Goal: Task Accomplishment & Management: Use online tool/utility

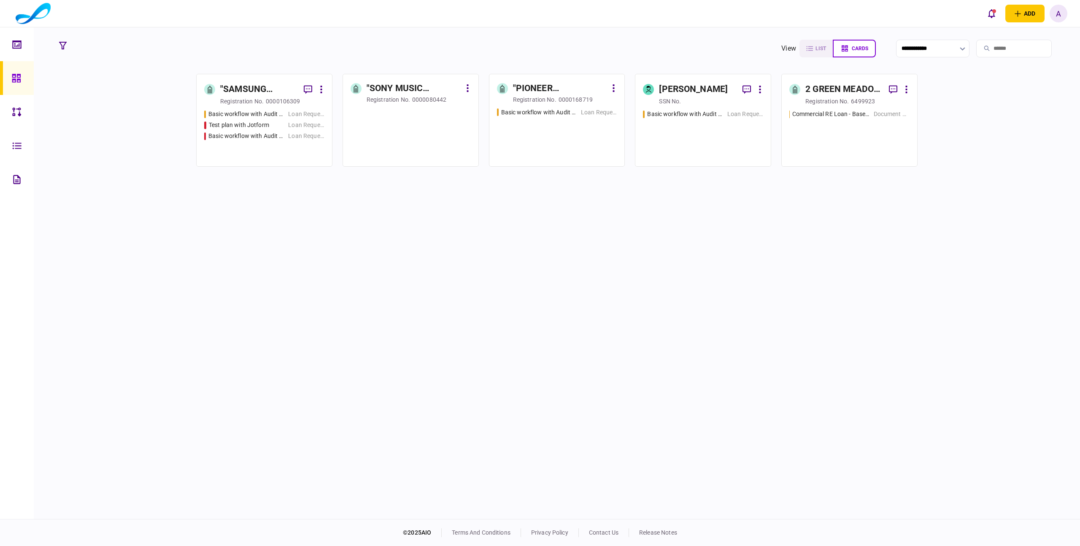
click at [278, 88] on div ""SAMSUNG ELECTRO-MECHANICS CO. LTD" ODDZIAŁ W [GEOGRAPHIC_DATA] W LIKWIDACJI" at bounding box center [258, 89] width 77 height 13
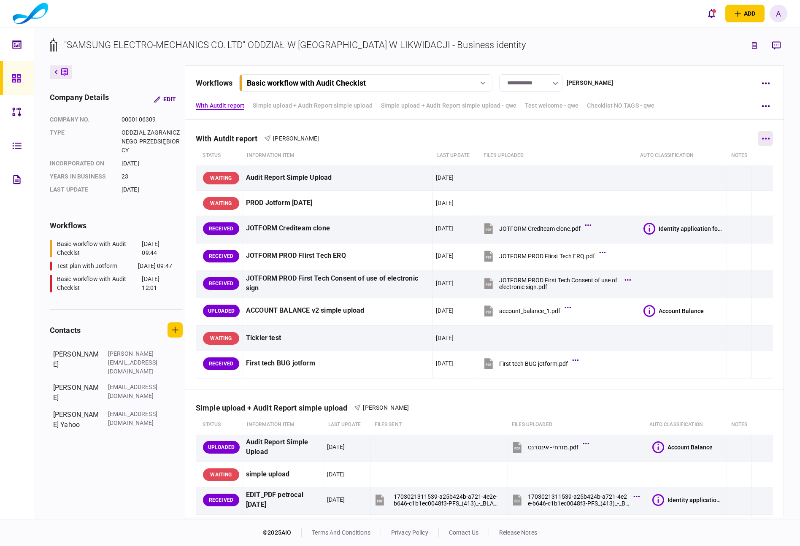
click at [758, 141] on button "button" at bounding box center [765, 138] width 15 height 15
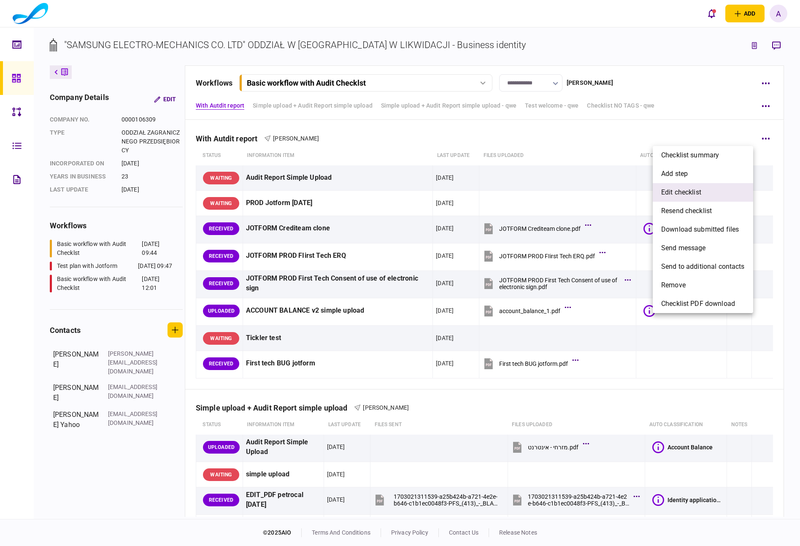
click at [732, 192] on li "edit checklist" at bounding box center [702, 192] width 100 height 19
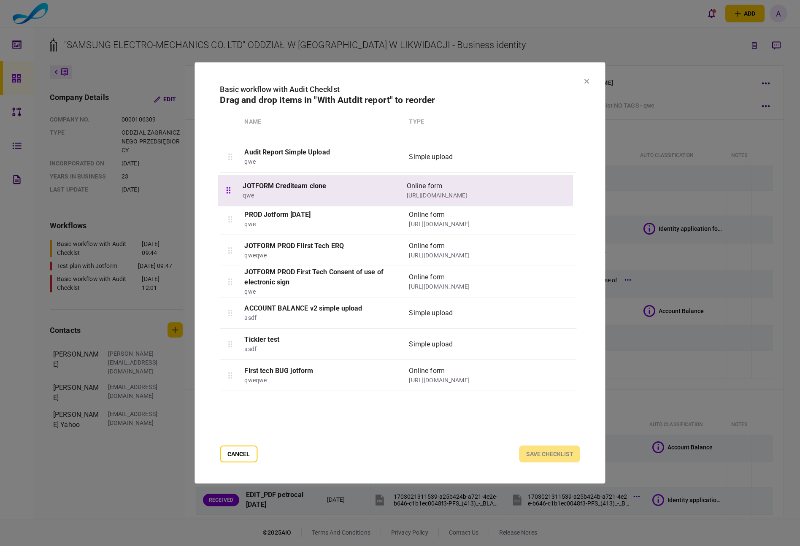
drag, startPoint x: 230, startPoint y: 221, endPoint x: 228, endPoint y: 190, distance: 31.3
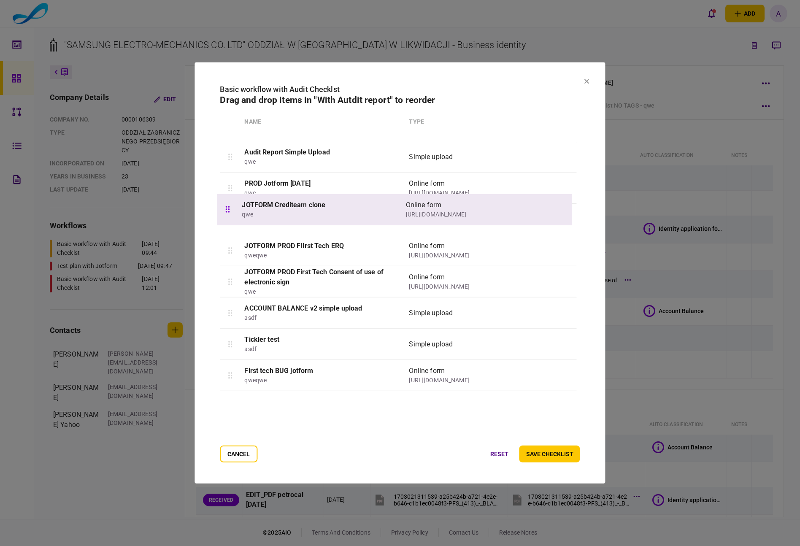
drag, startPoint x: 228, startPoint y: 194, endPoint x: 226, endPoint y: 217, distance: 23.8
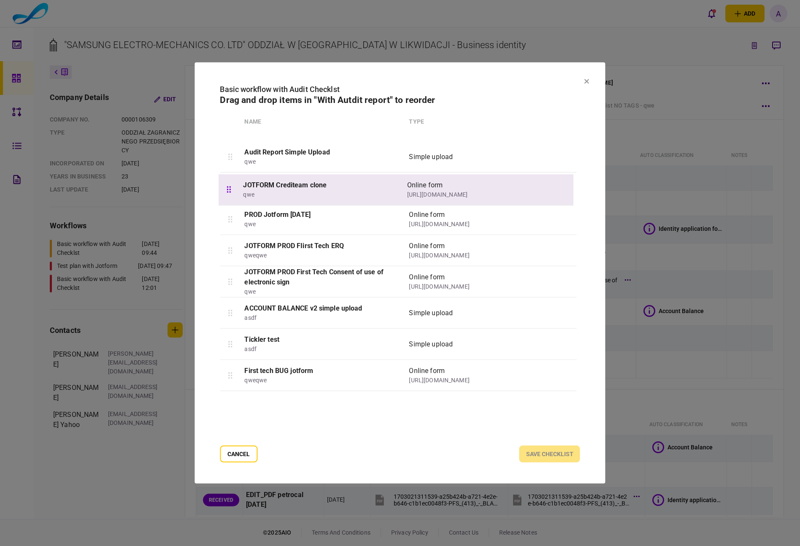
drag, startPoint x: 228, startPoint y: 220, endPoint x: 227, endPoint y: 188, distance: 31.6
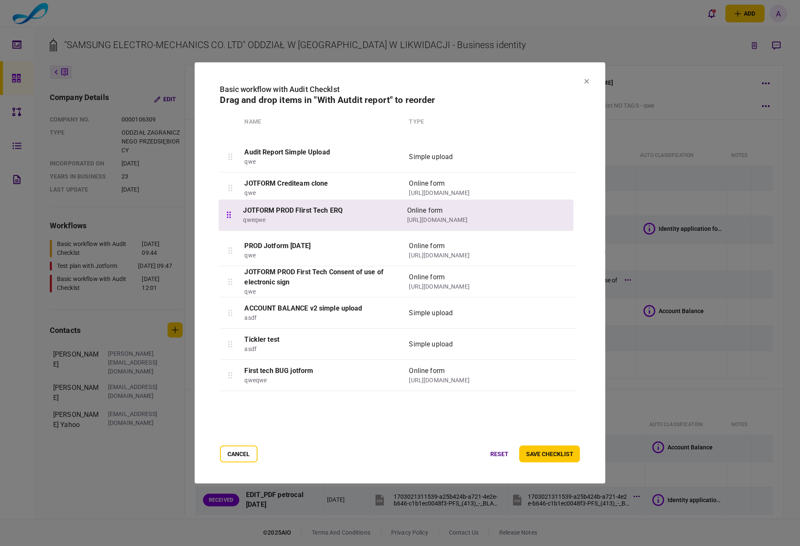
drag, startPoint x: 230, startPoint y: 253, endPoint x: 229, endPoint y: 214, distance: 38.4
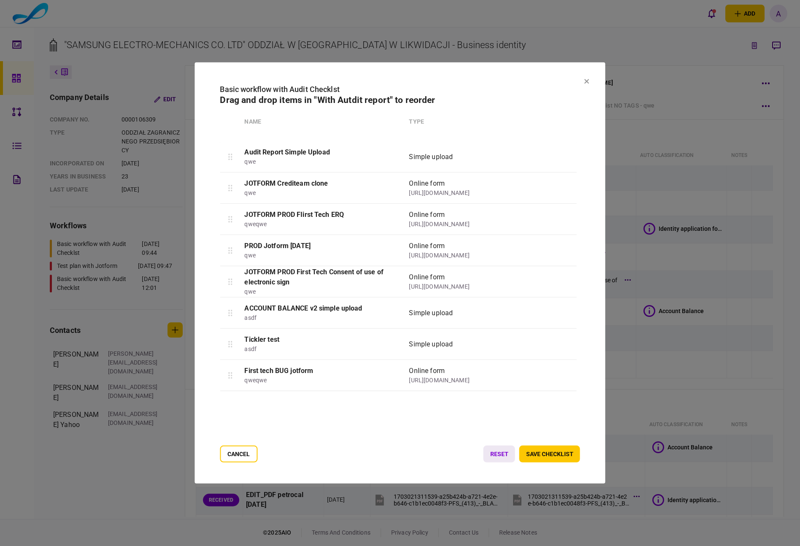
click at [537, 453] on button "save checklist" at bounding box center [549, 453] width 61 height 17
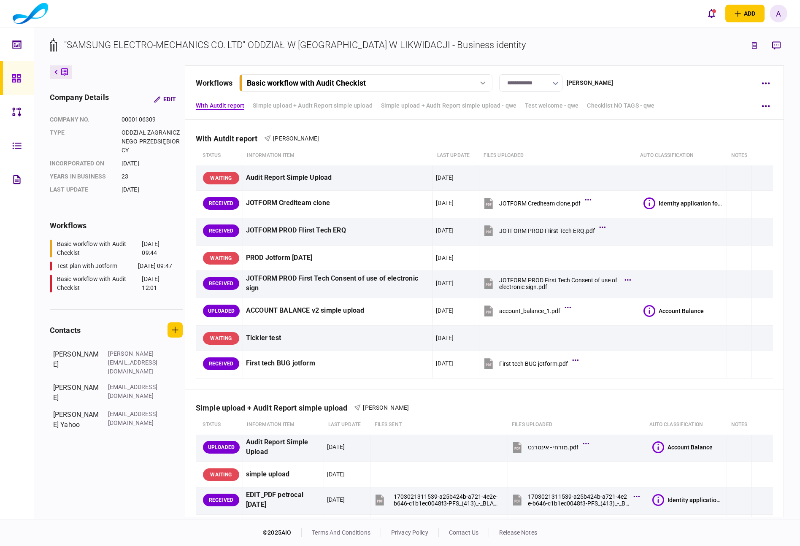
click at [8, 88] on link at bounding box center [17, 78] width 34 height 34
